Goal: Navigation & Orientation: Find specific page/section

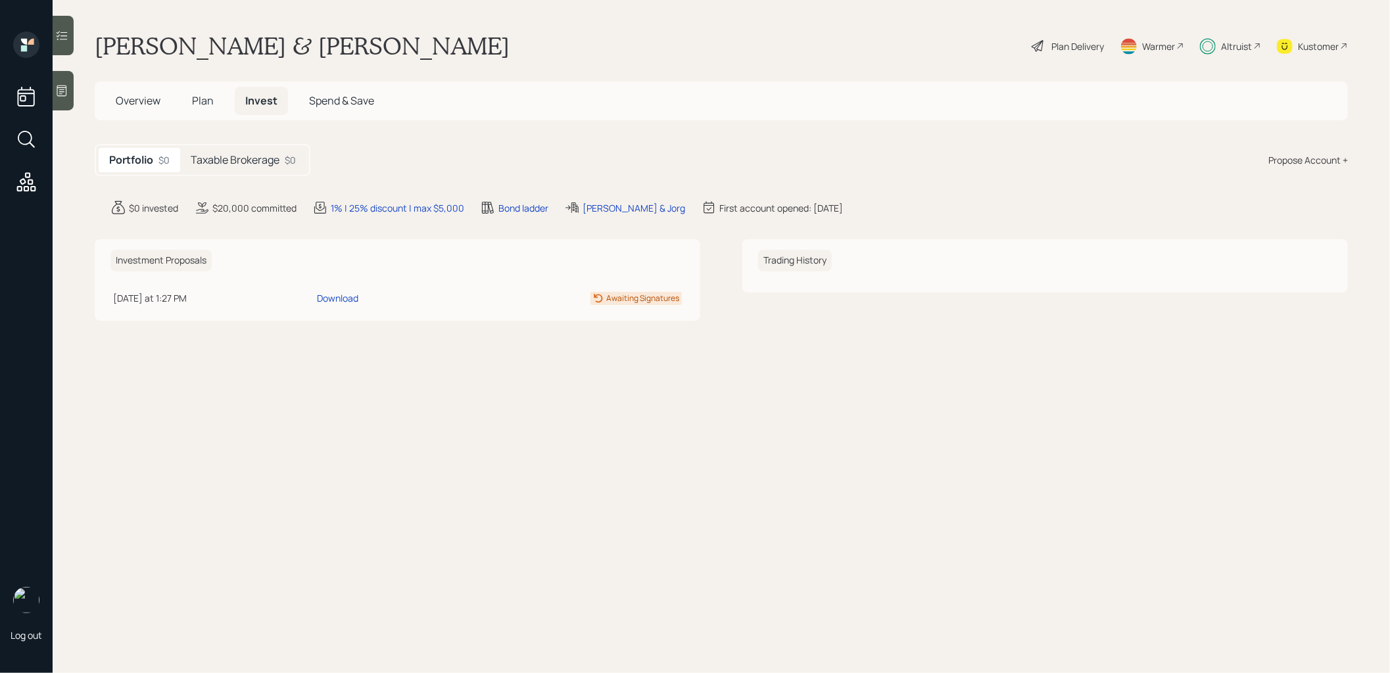
click at [225, 159] on h5 "Taxable Brokerage" at bounding box center [235, 160] width 89 height 12
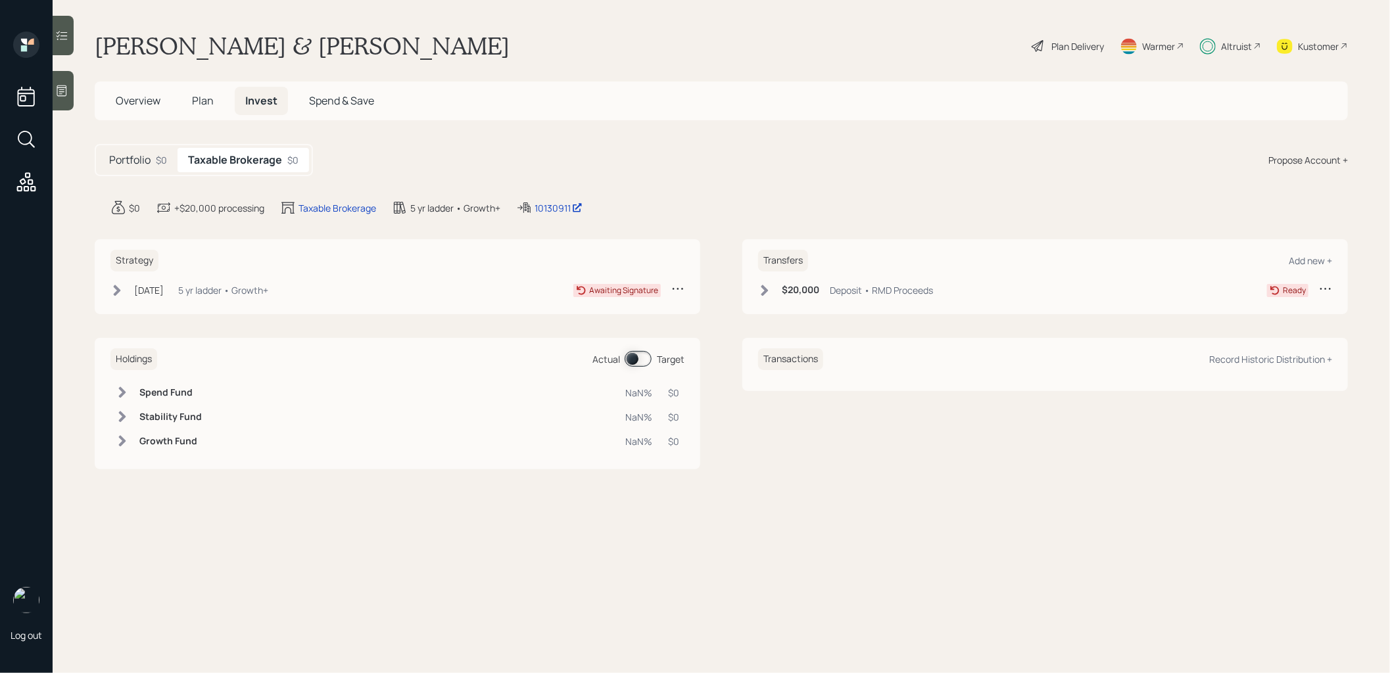
click at [118, 289] on icon at bounding box center [117, 290] width 7 height 11
